Goal: Find specific page/section: Find specific page/section

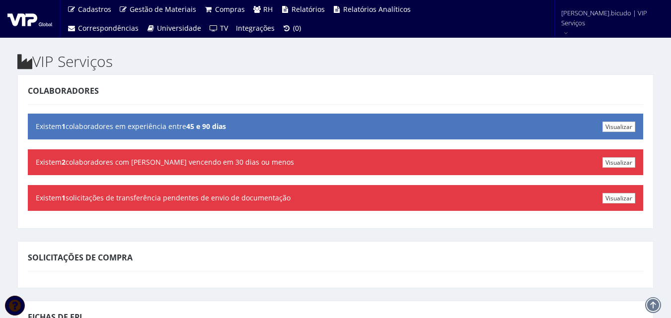
click at [269, 69] on h2 "VIP Serviços" at bounding box center [335, 61] width 636 height 16
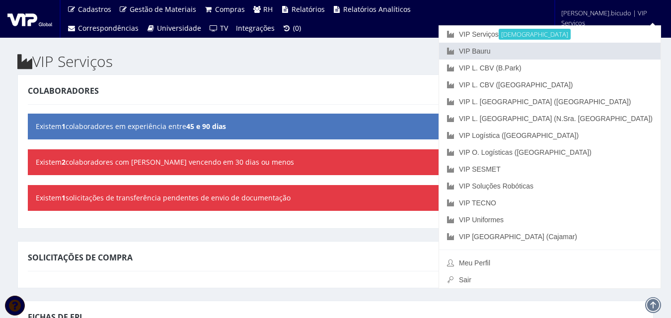
click at [588, 47] on link "VIP Bauru" at bounding box center [549, 51] width 221 height 17
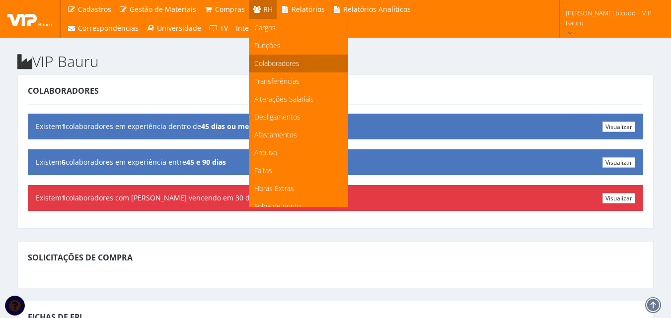
click at [288, 63] on span "Colaboradores" at bounding box center [276, 63] width 45 height 9
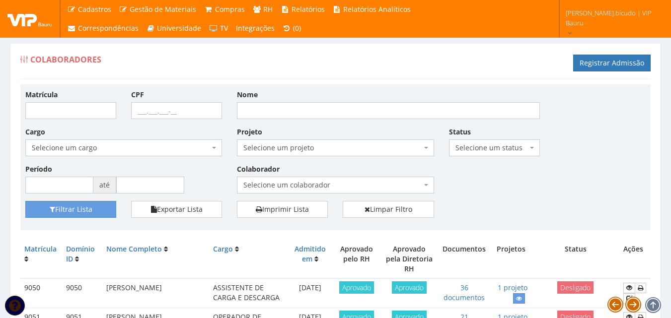
click at [479, 182] on div "Matrícula CPF Nome Cargo Selecione um cargo G1225 D0029 - 4110-05 - AGENTE DE A…" at bounding box center [335, 145] width 635 height 112
click at [512, 172] on div "Matrícula CPF Nome Cargo Selecione um cargo G1225 D0029 - 4110-05 - AGENTE DE A…" at bounding box center [335, 145] width 635 height 112
